Goal: Information Seeking & Learning: Learn about a topic

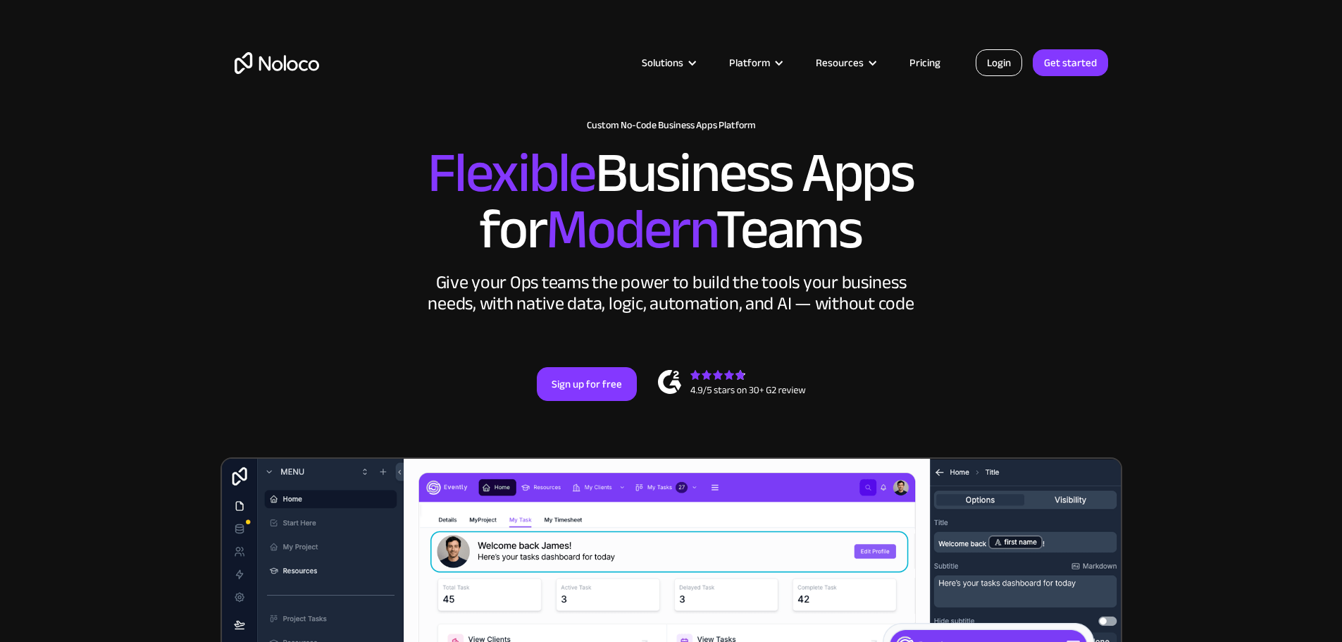
click at [990, 61] on link "Login" at bounding box center [999, 62] width 46 height 27
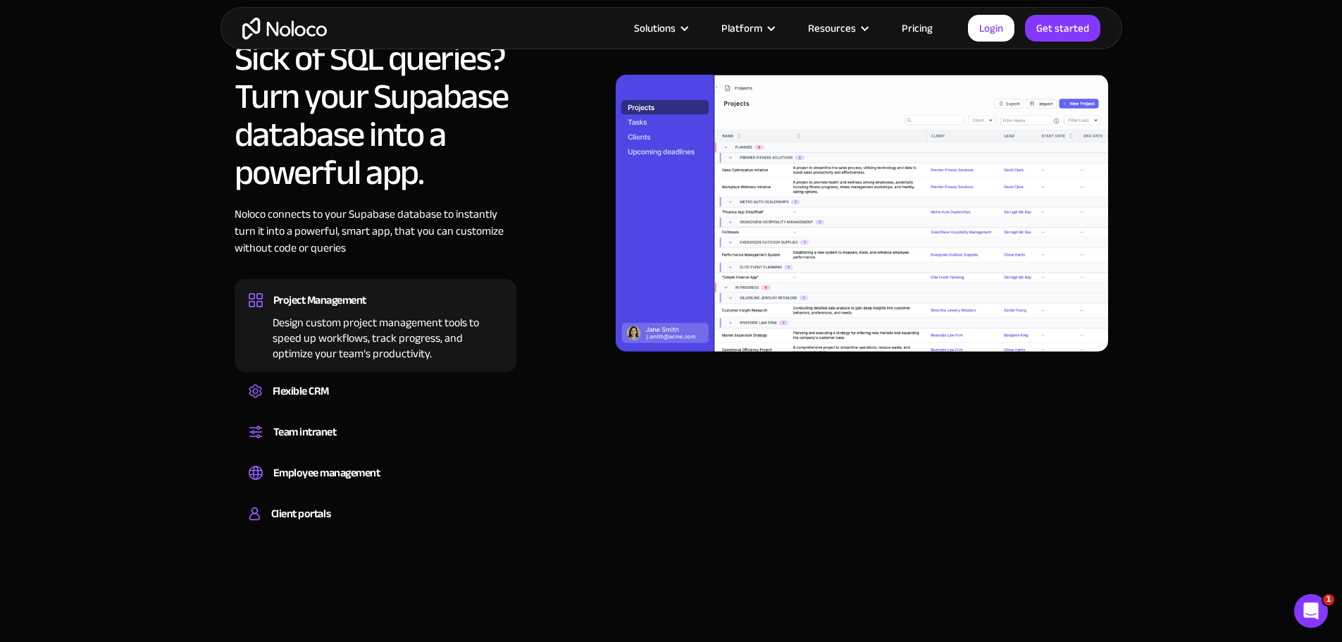
scroll to position [1057, 0]
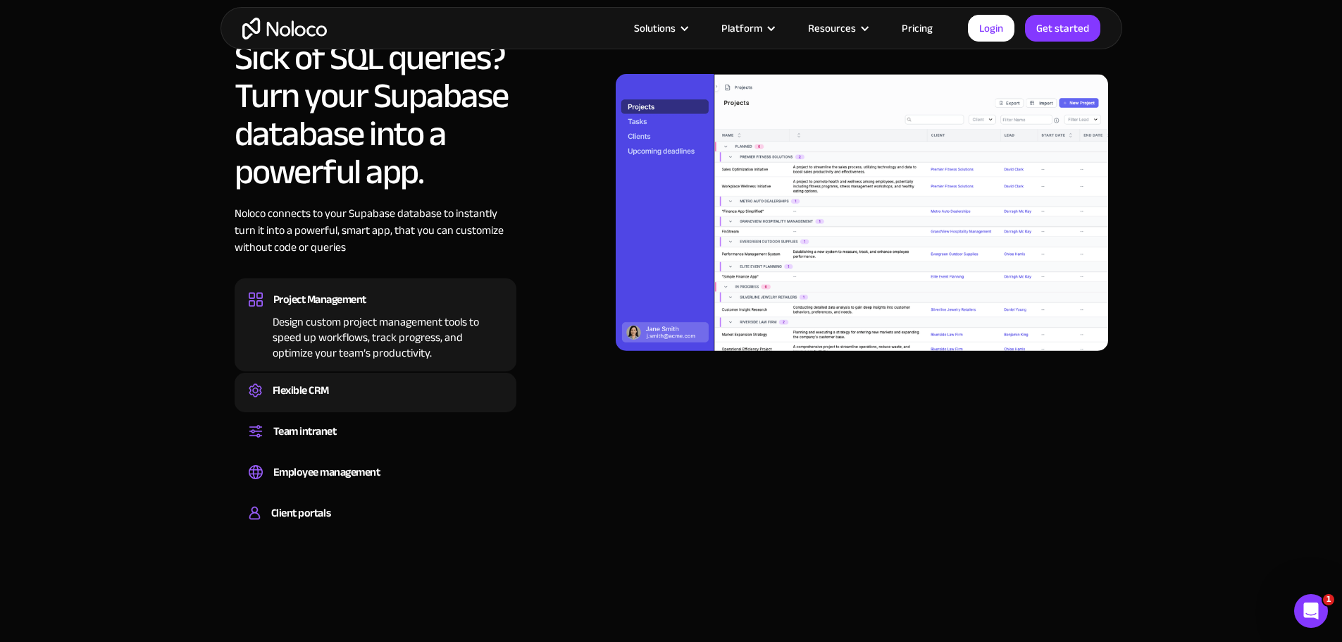
click at [301, 394] on div "Flexible CRM" at bounding box center [301, 390] width 56 height 21
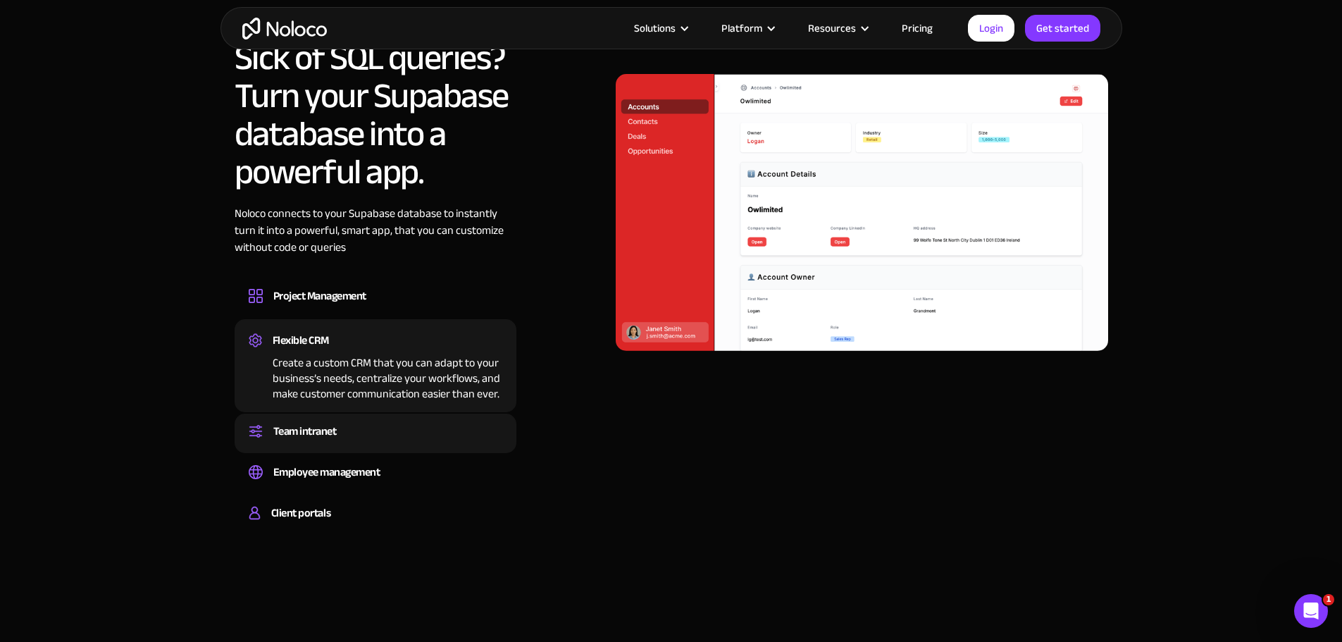
click at [301, 425] on div "Team intranet" at bounding box center [304, 431] width 63 height 21
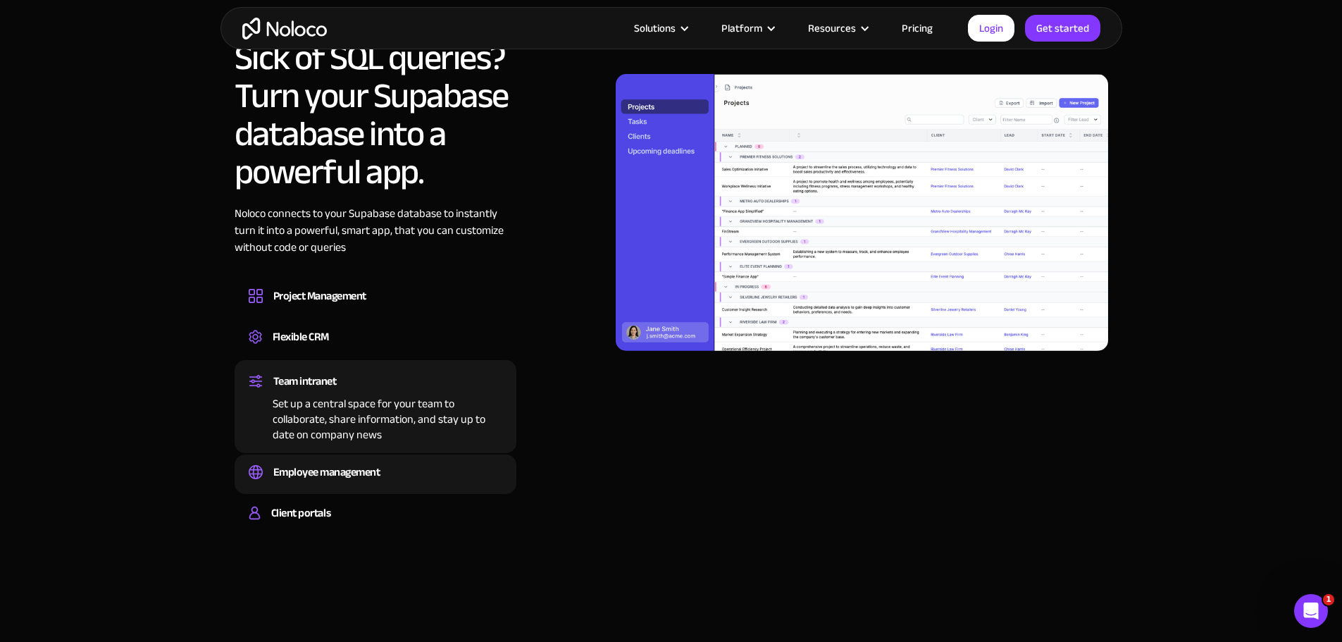
click at [303, 464] on div "Employee management" at bounding box center [326, 471] width 107 height 21
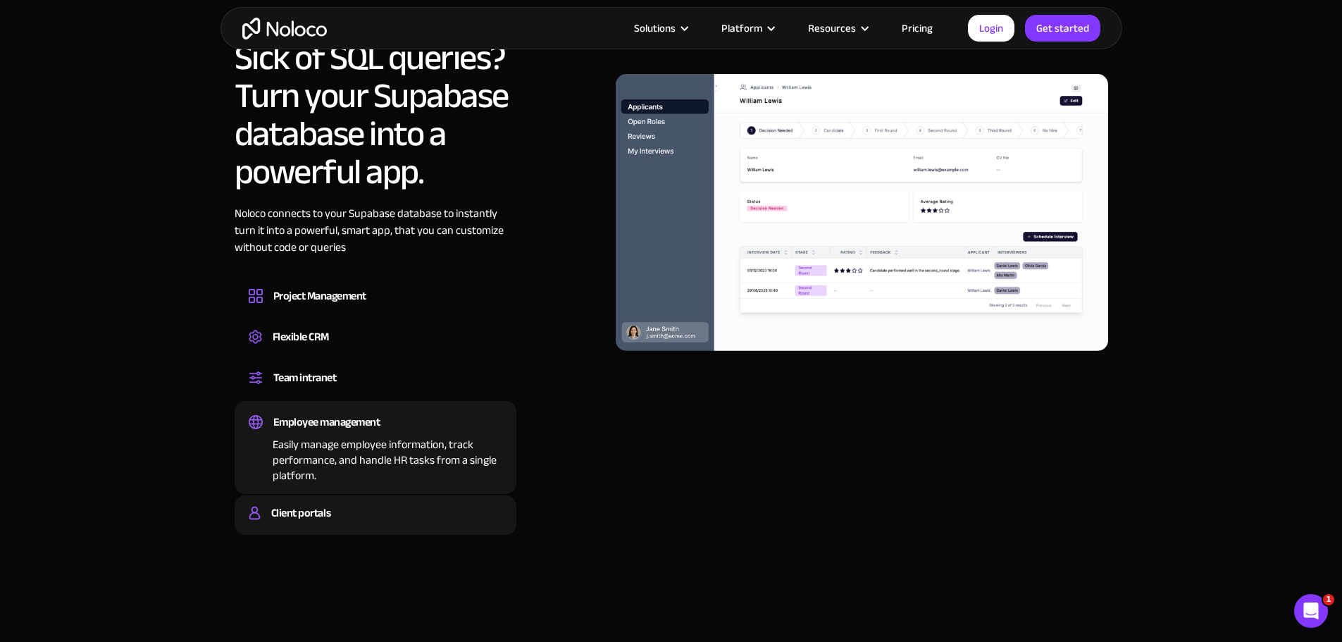
click at [303, 522] on div "Client portals" at bounding box center [300, 512] width 59 height 21
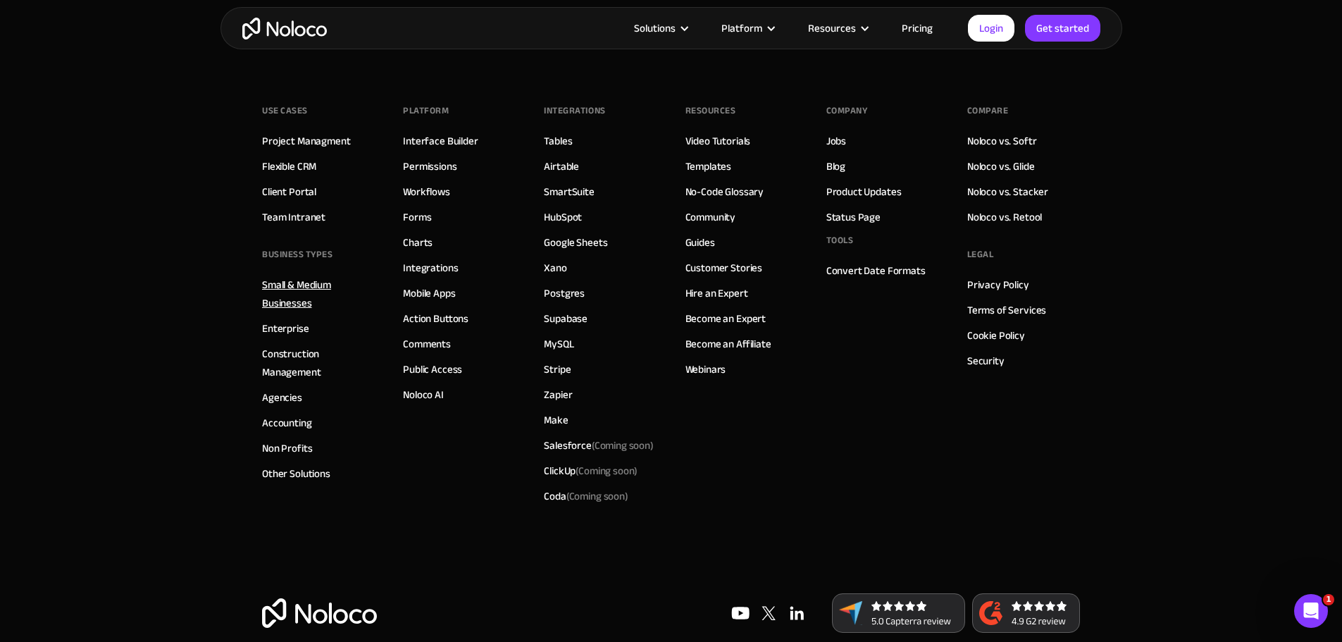
scroll to position [3931, 0]
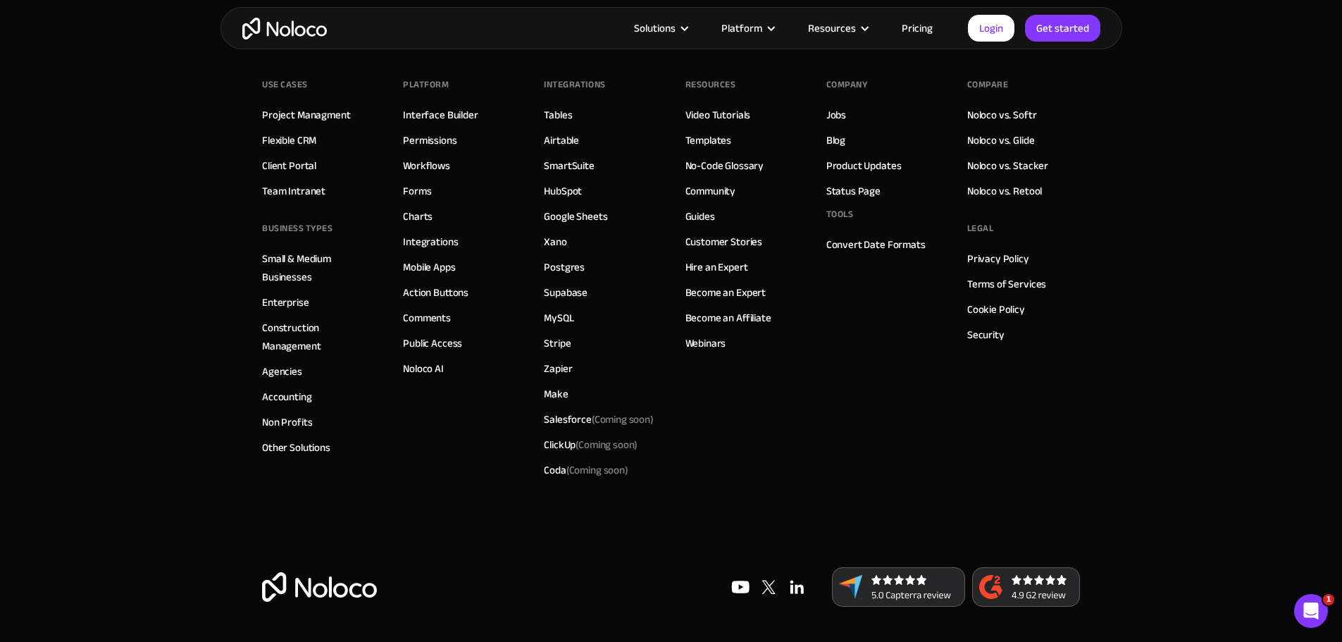
click at [921, 30] on link "Pricing" at bounding box center [917, 28] width 66 height 18
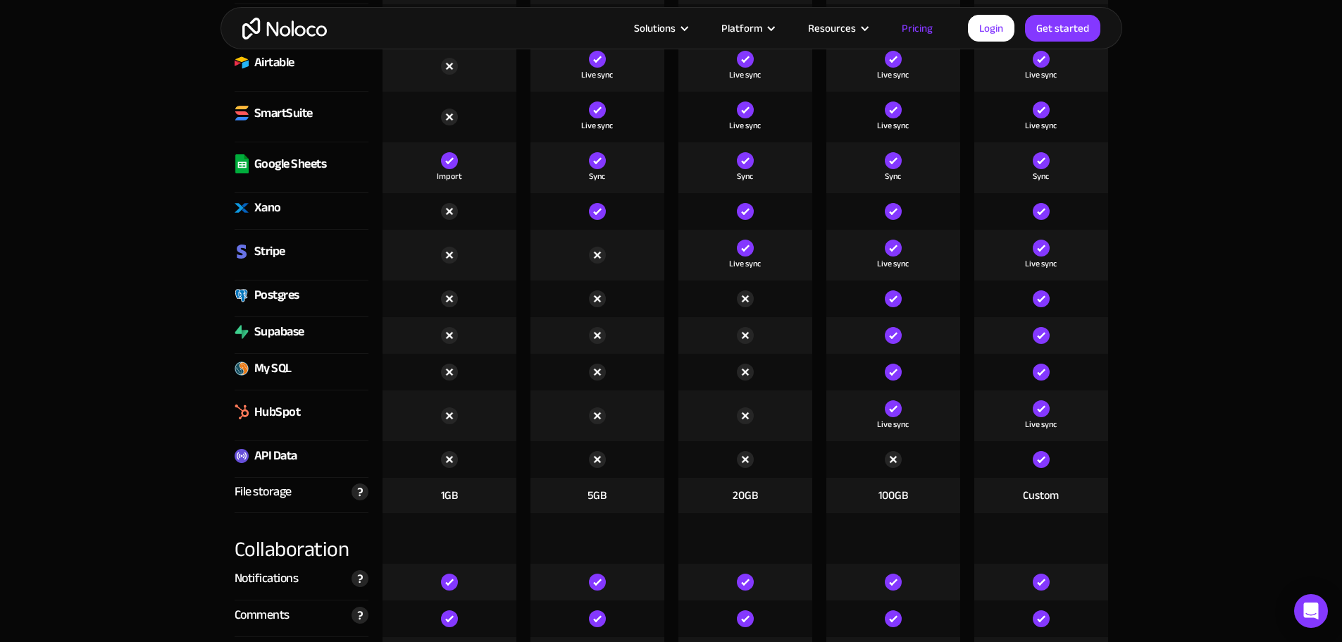
scroll to position [2043, 0]
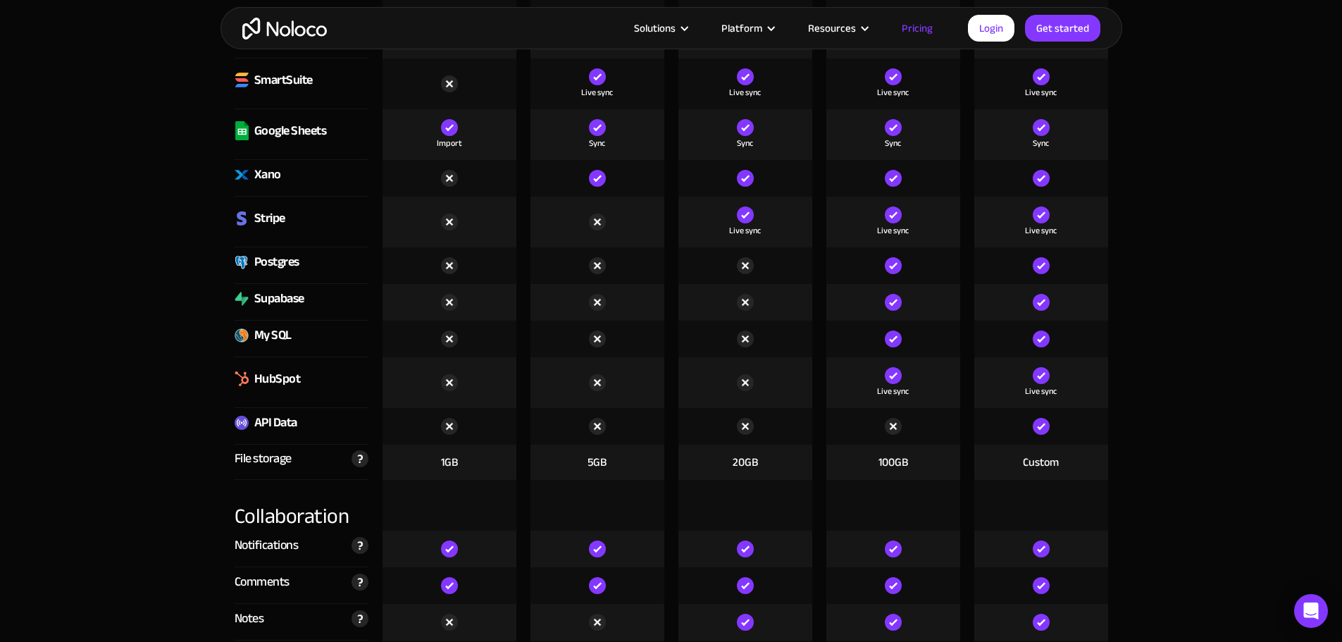
click at [916, 304] on div at bounding box center [893, 302] width 134 height 37
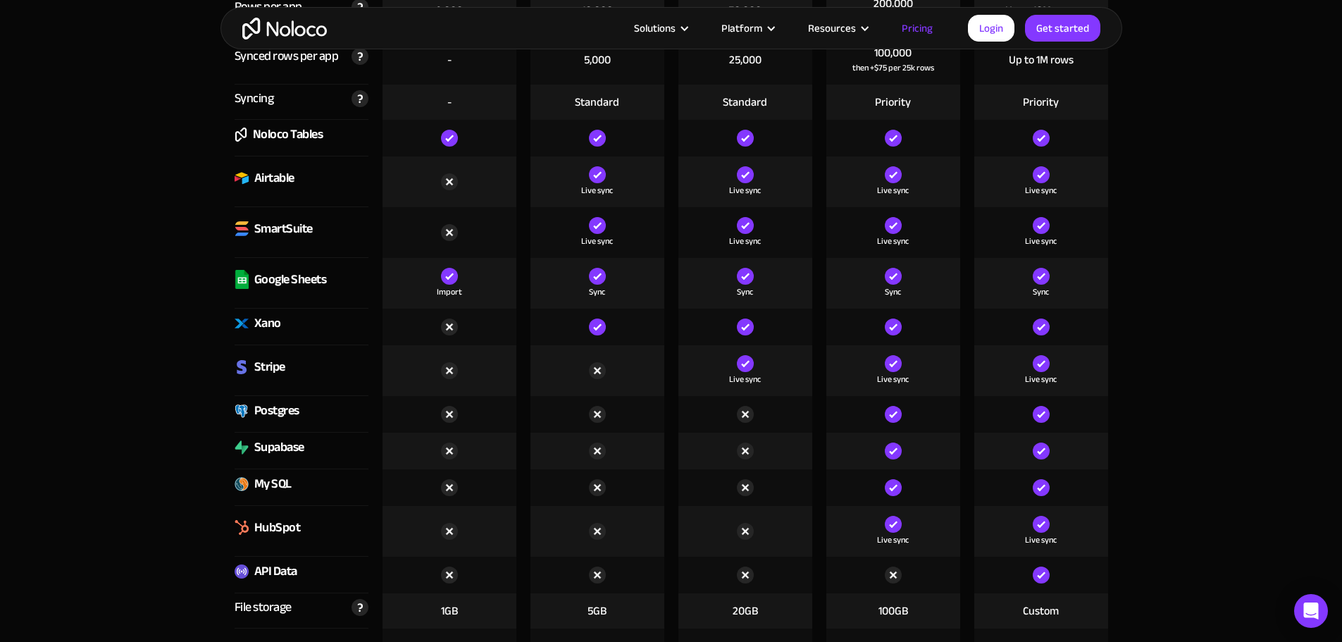
scroll to position [1972, 0]
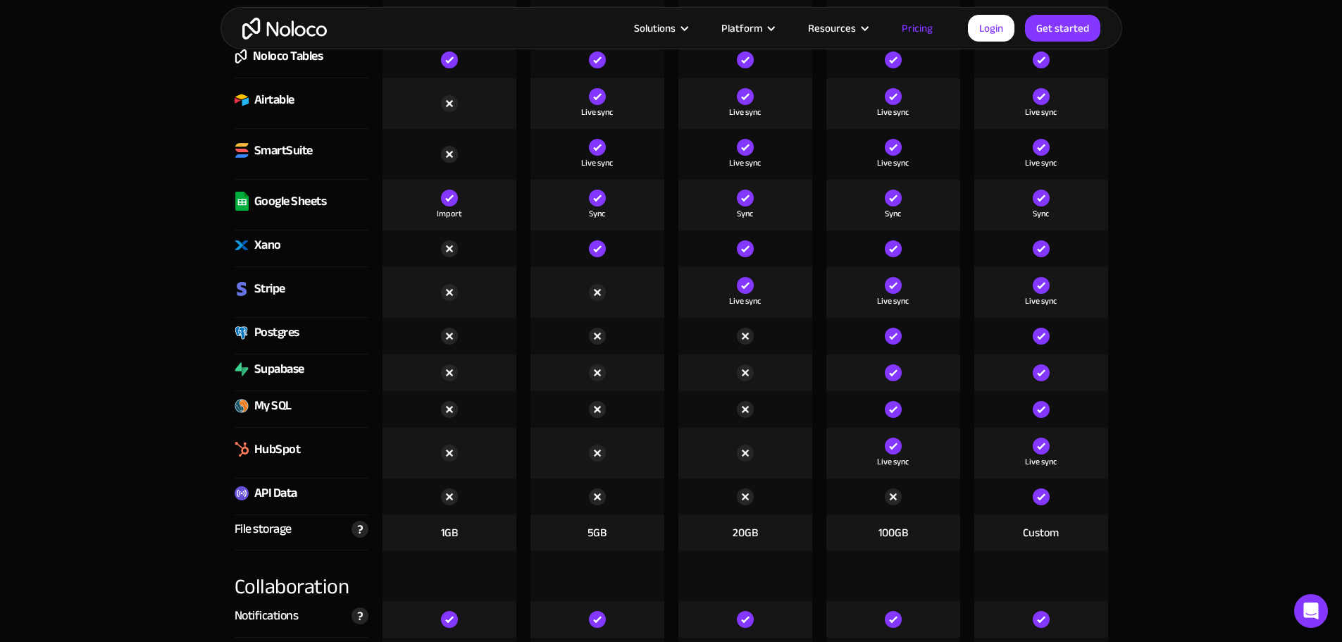
drag, startPoint x: 866, startPoint y: 332, endPoint x: 904, endPoint y: 333, distance: 38.0
click at [904, 333] on div at bounding box center [893, 336] width 134 height 37
click at [286, 369] on div "Supabase" at bounding box center [279, 369] width 50 height 21
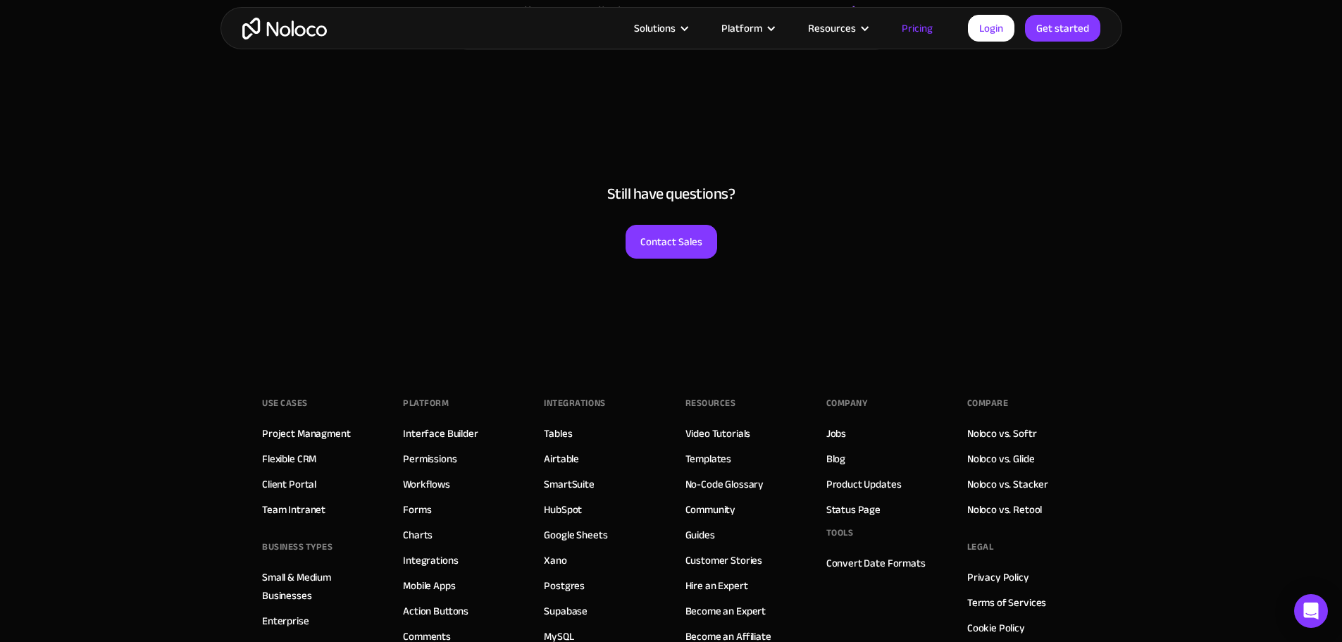
scroll to position [6979, 0]
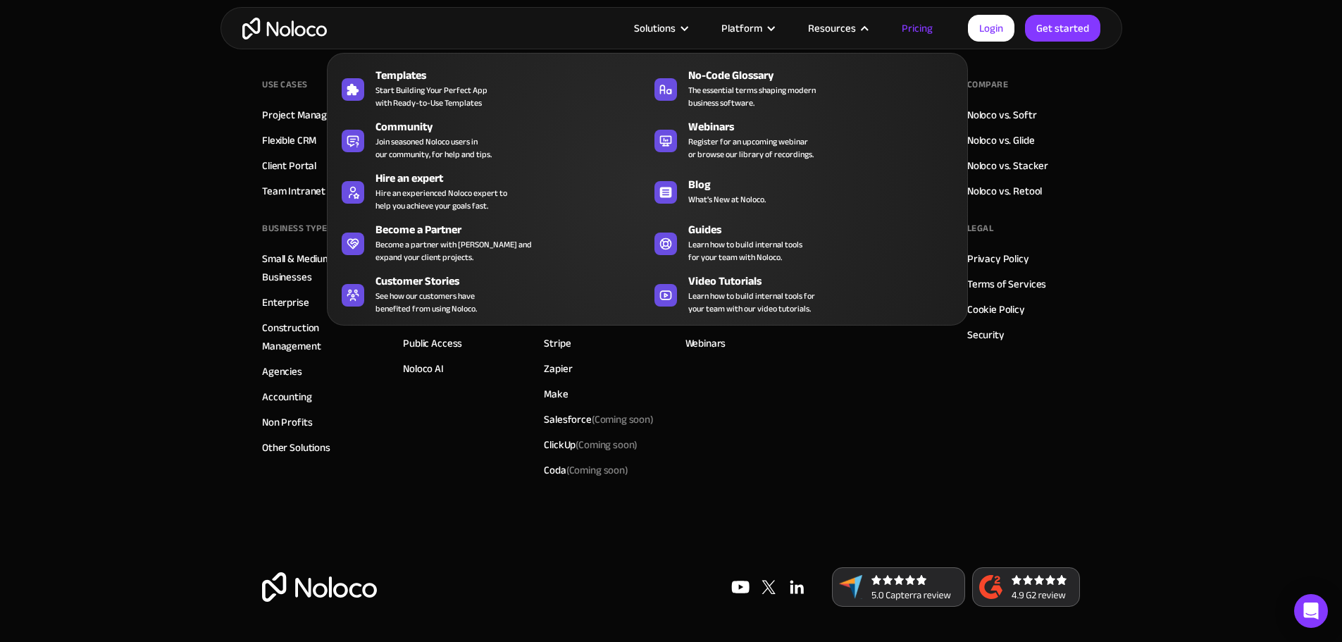
click at [836, 25] on div "Resources" at bounding box center [832, 28] width 48 height 18
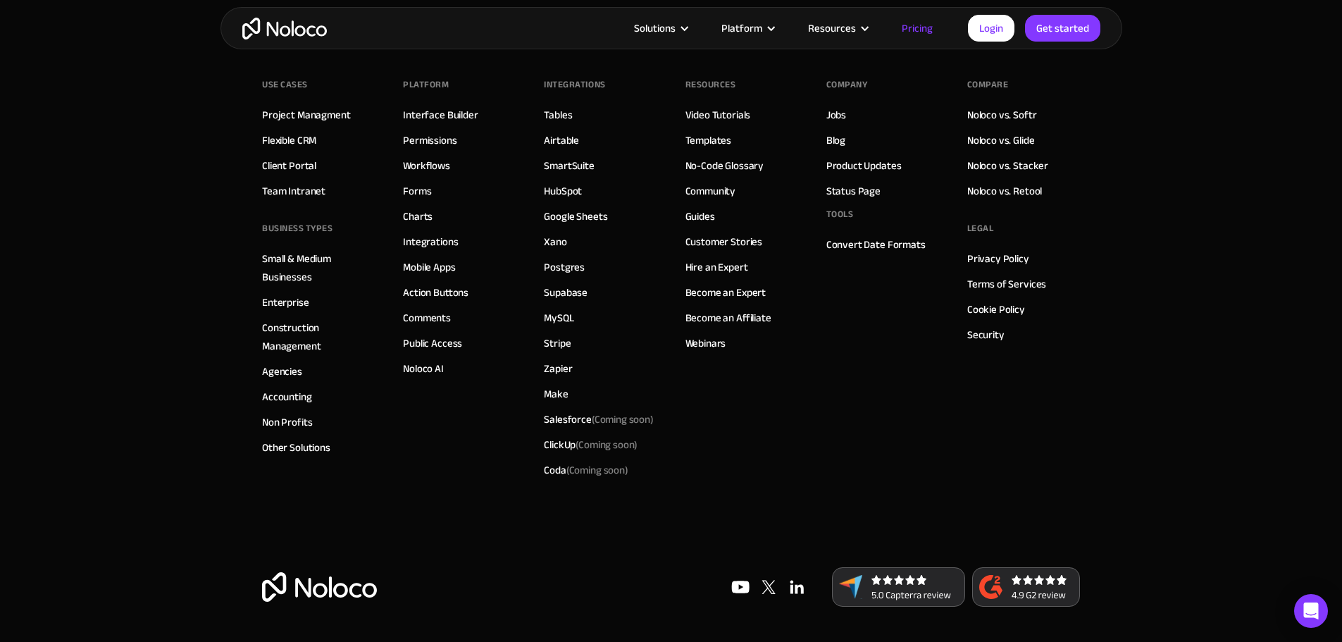
click at [838, 26] on div "Resources" at bounding box center [832, 28] width 48 height 18
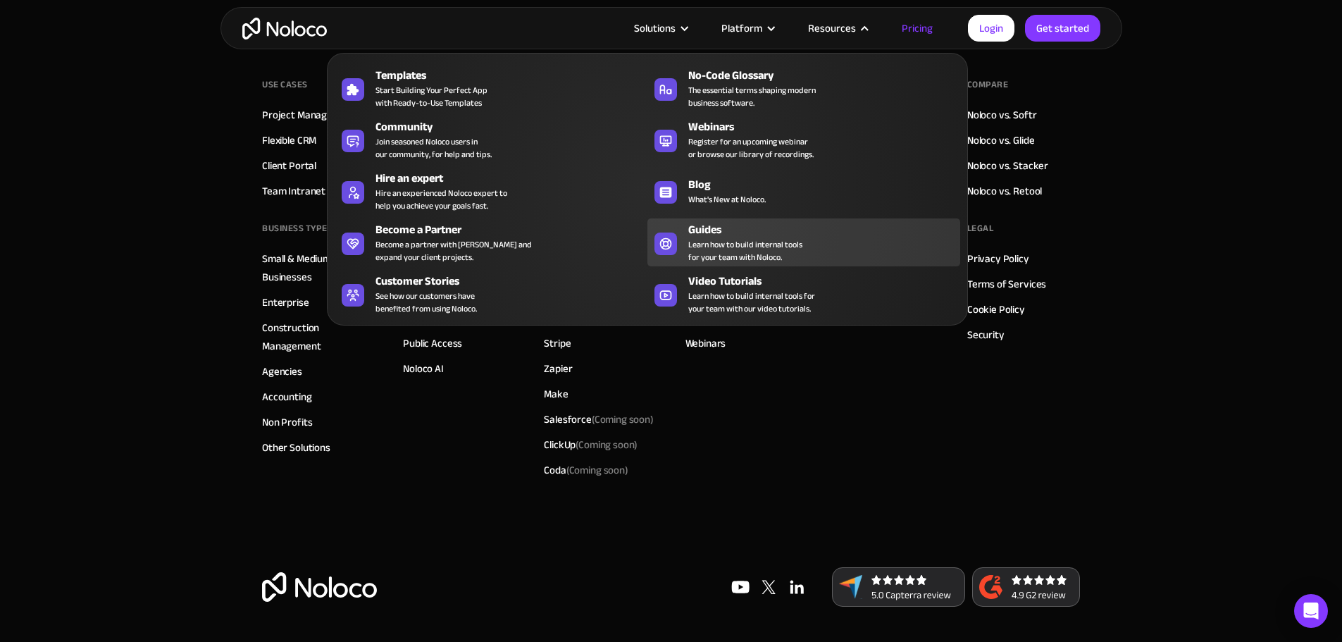
click at [712, 249] on span "Learn how to build internal tools for your team with Noloco." at bounding box center [745, 250] width 114 height 25
